Goal: Information Seeking & Learning: Learn about a topic

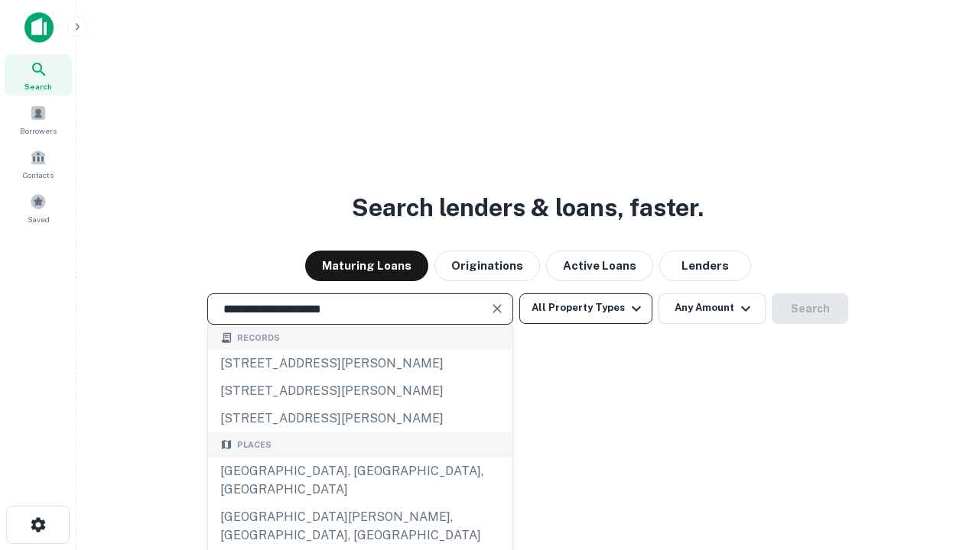
click at [359, 504] on div "[GEOGRAPHIC_DATA], [GEOGRAPHIC_DATA], [GEOGRAPHIC_DATA]" at bounding box center [360, 481] width 304 height 46
click at [586, 308] on button "All Property Types" at bounding box center [585, 309] width 133 height 31
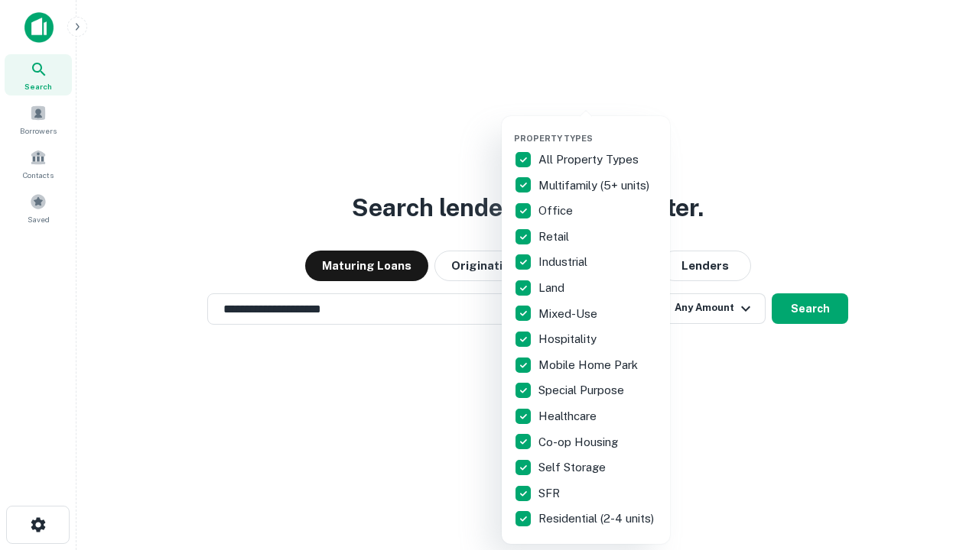
type input "**********"
click at [598, 128] on button "button" at bounding box center [598, 128] width 168 height 1
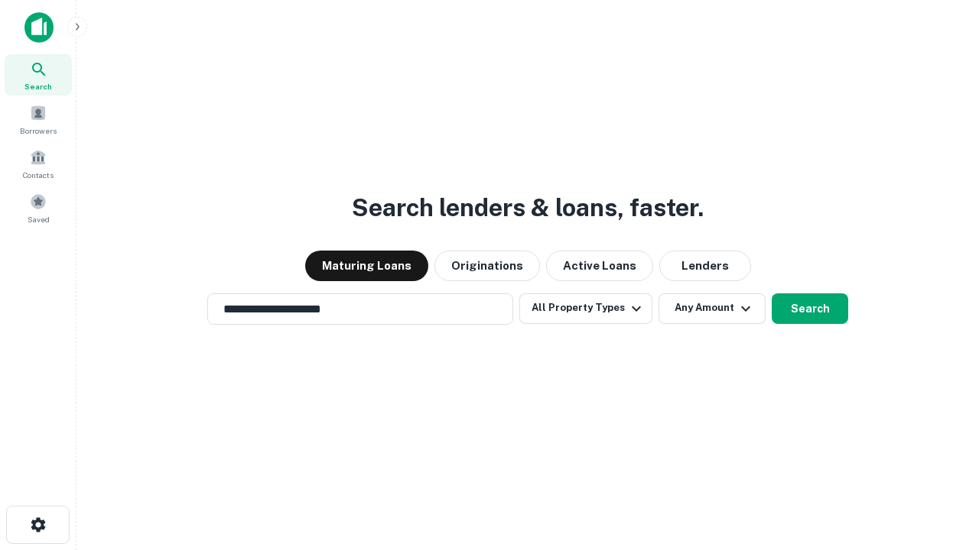
scroll to position [9, 184]
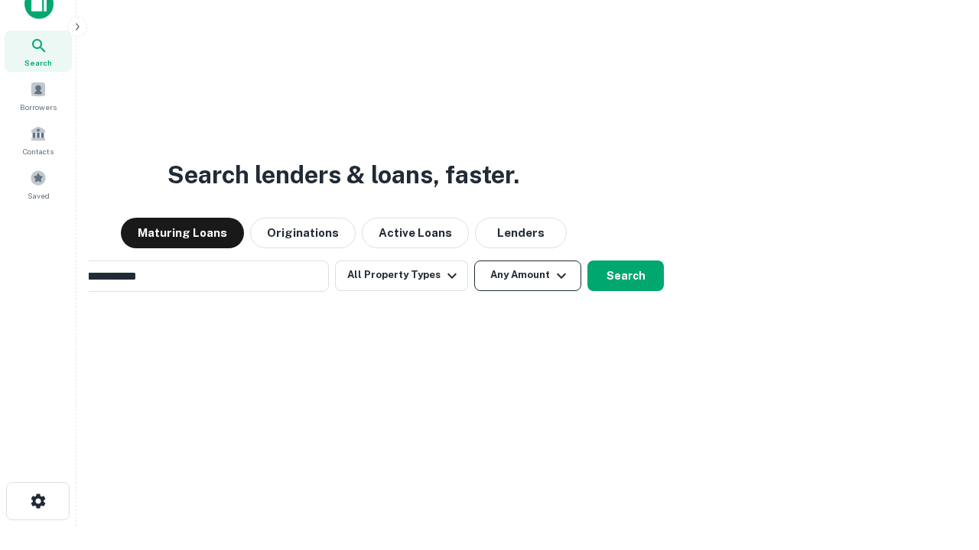
click at [474, 261] on button "Any Amount" at bounding box center [527, 276] width 107 height 31
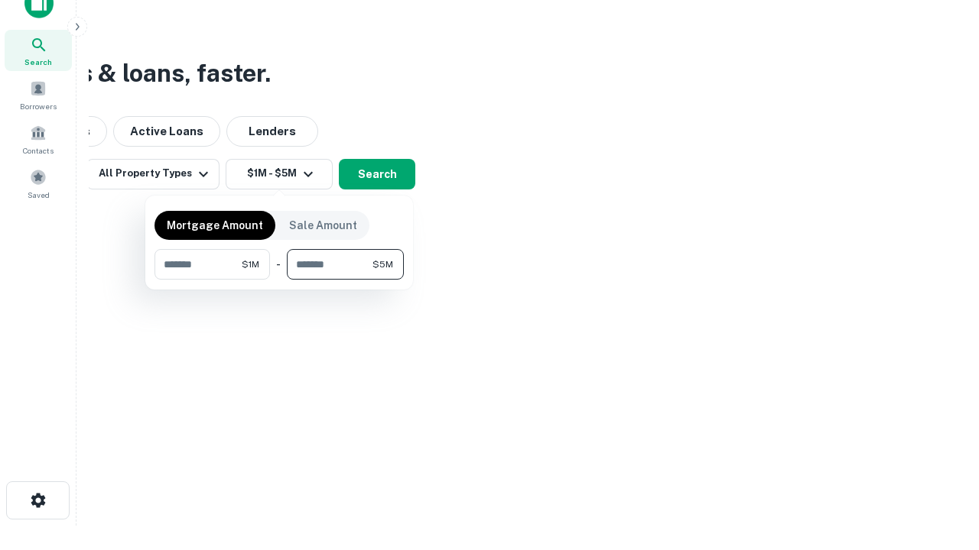
type input "*******"
click at [279, 280] on button "button" at bounding box center [278, 280] width 249 height 1
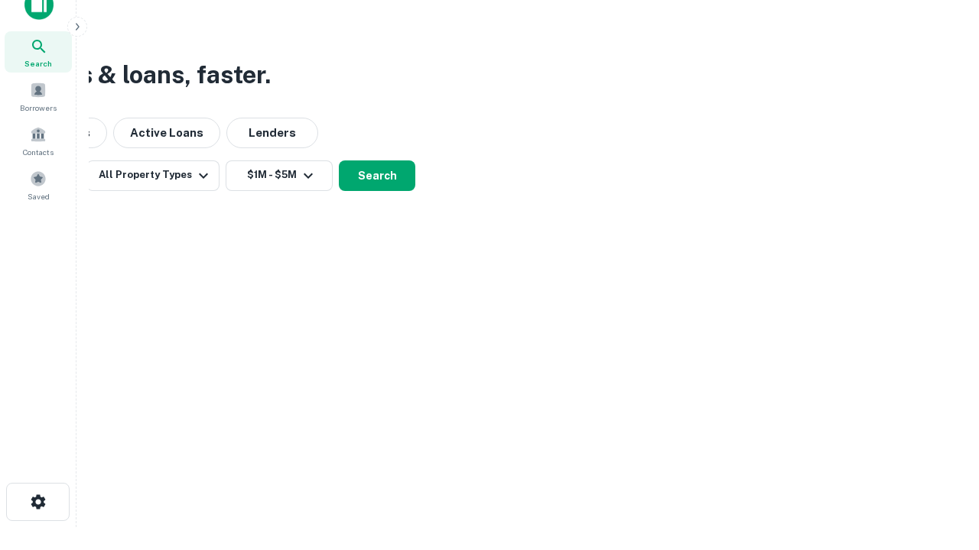
scroll to position [9, 282]
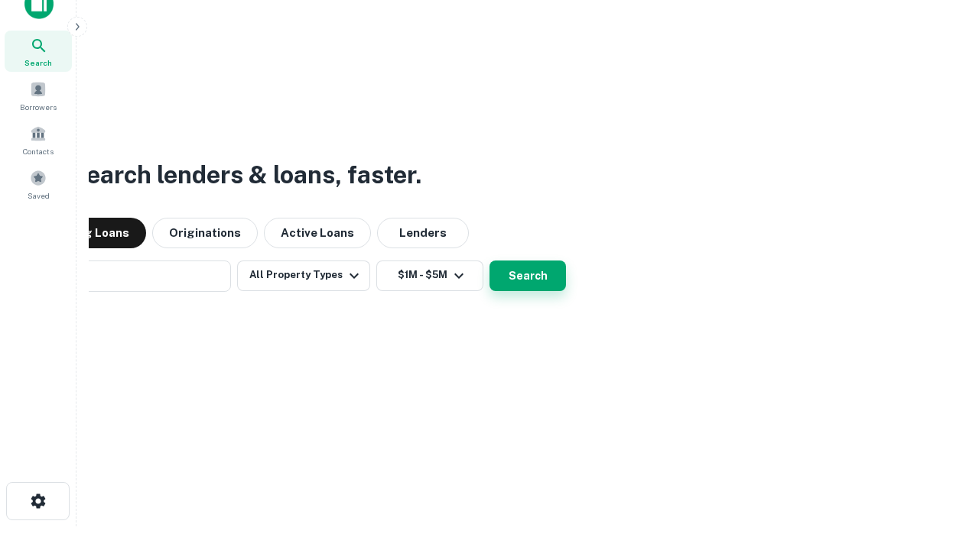
click at [489, 261] on button "Search" at bounding box center [527, 276] width 76 height 31
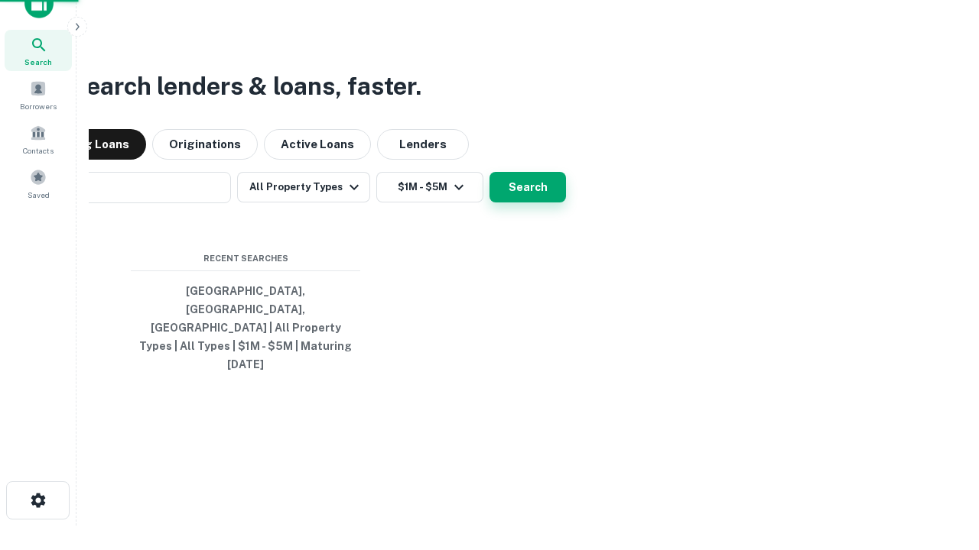
scroll to position [41, 433]
